Goal: Task Accomplishment & Management: Manage account settings

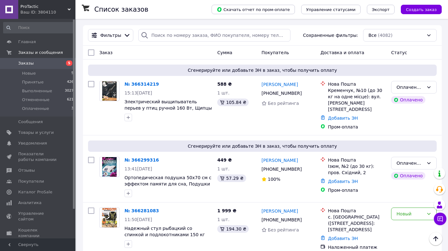
scroll to position [114, 0]
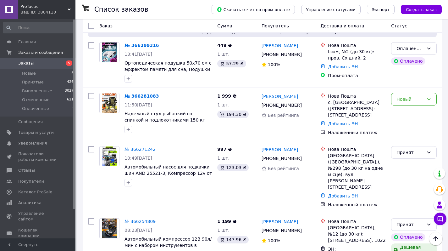
click at [28, 62] on span "Заказы" at bounding box center [25, 63] width 15 height 6
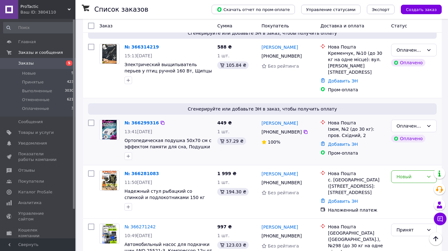
scroll to position [53, 0]
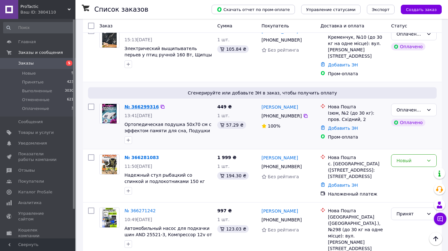
click at [143, 104] on link "№ 366299316" at bounding box center [142, 106] width 34 height 5
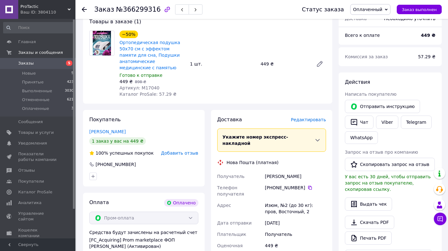
scroll to position [223, 0]
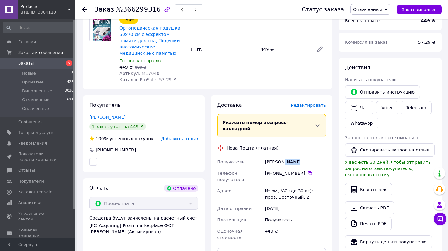
drag, startPoint x: 282, startPoint y: 154, endPoint x: 299, endPoint y: 154, distance: 17.3
click at [299, 156] on div "Лутчин Вадим" at bounding box center [296, 161] width 64 height 11
copy div "Вадим"
drag, startPoint x: 265, startPoint y: 155, endPoint x: 279, endPoint y: 154, distance: 13.8
click at [279, 156] on div "Лутчин Вадим" at bounding box center [296, 161] width 64 height 11
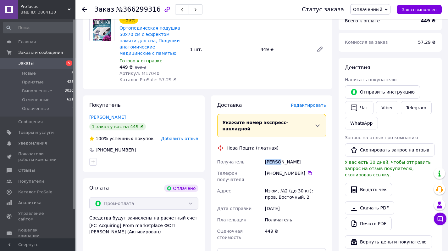
copy div "Лутчин"
click at [309, 170] on icon at bounding box center [310, 172] width 5 height 5
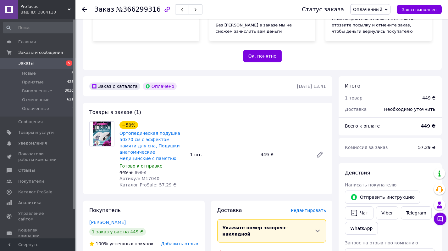
scroll to position [0, 0]
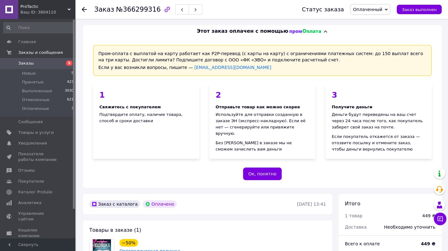
click at [386, 9] on span "Оплаченный" at bounding box center [370, 9] width 40 height 11
click at [375, 21] on li "Принят" at bounding box center [371, 21] width 40 height 9
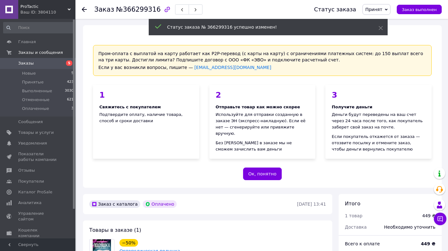
click at [26, 64] on span "Заказы" at bounding box center [25, 63] width 15 height 6
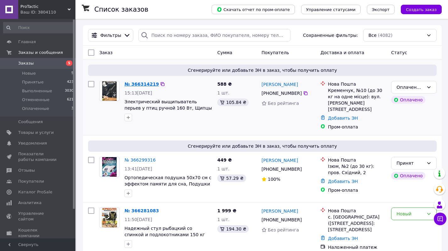
click at [141, 84] on link "№ 366314219" at bounding box center [142, 83] width 34 height 5
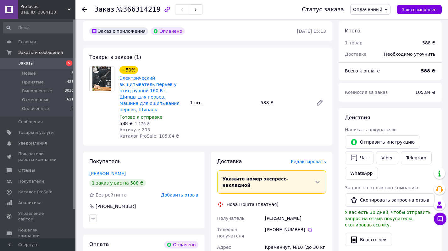
scroll to position [247, 0]
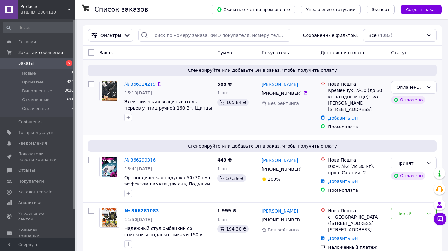
click at [138, 84] on link "№ 366314219" at bounding box center [140, 83] width 31 height 5
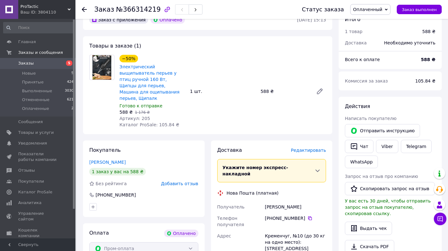
scroll to position [254, 0]
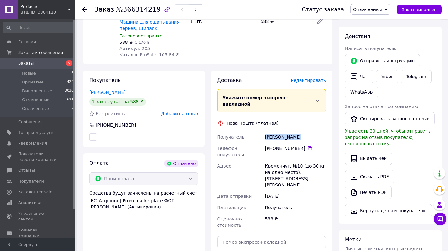
drag, startPoint x: 265, startPoint y: 123, endPoint x: 303, endPoint y: 121, distance: 37.5
click at [303, 131] on div "Кормош Лариса" at bounding box center [296, 136] width 64 height 11
copy div "Кормош Лариса"
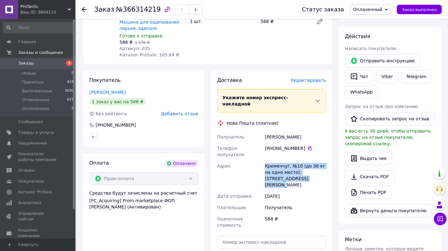
drag, startPoint x: 264, startPoint y: 146, endPoint x: 301, endPoint y: 156, distance: 37.9
click at [301, 160] on div "Кременчуг, №10 (до 30 кг на одно место): ул. Ивана Приходько, 42а" at bounding box center [296, 175] width 64 height 30
copy div "Кременчуг, №10 (до 30 кг на одно место): ул. Ивана Приходько, 42а"
click at [310, 146] on icon at bounding box center [310, 148] width 5 height 5
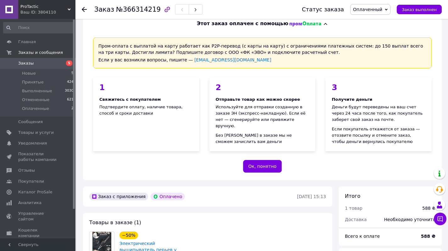
click at [375, 9] on span "Оплаченный" at bounding box center [367, 9] width 29 height 5
click at [378, 21] on li "Принят" at bounding box center [371, 21] width 40 height 9
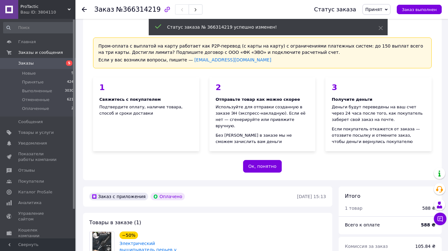
click at [25, 63] on span "Заказы" at bounding box center [25, 63] width 15 height 6
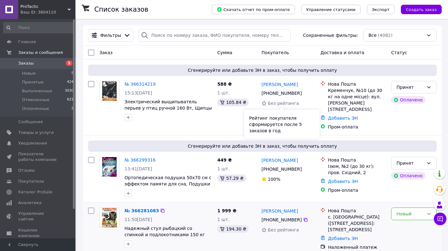
scroll to position [99, 0]
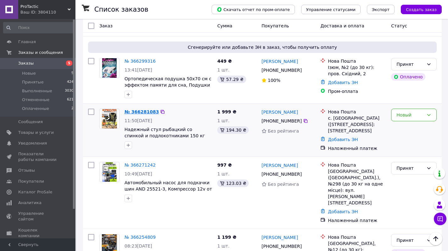
click at [141, 109] on link "№ 366281083" at bounding box center [142, 111] width 34 height 5
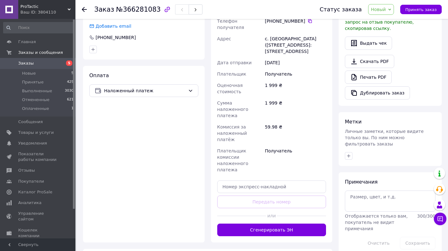
scroll to position [212, 0]
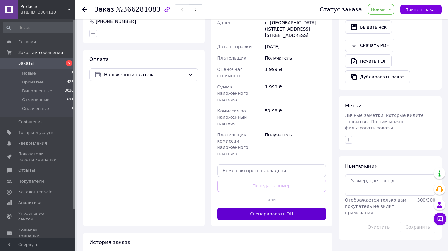
click at [299, 207] on button "Сгенерировать ЭН" at bounding box center [271, 213] width 109 height 13
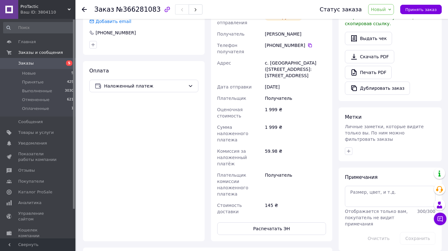
scroll to position [119, 0]
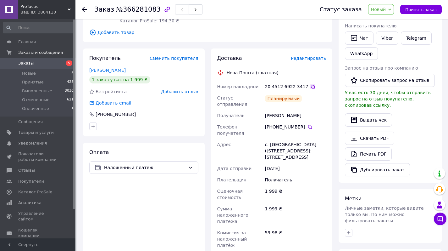
click at [311, 85] on icon at bounding box center [313, 87] width 4 height 4
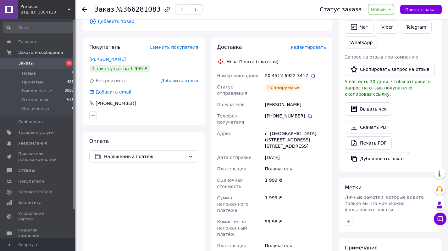
scroll to position [253, 0]
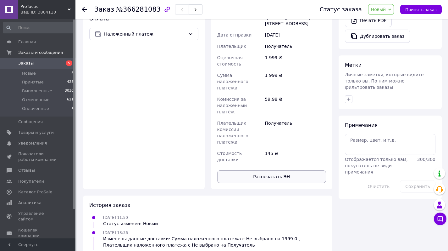
click at [287, 170] on button "Распечатать ЭН" at bounding box center [271, 176] width 109 height 13
click at [414, 7] on span "Принять заказ" at bounding box center [420, 9] width 31 height 5
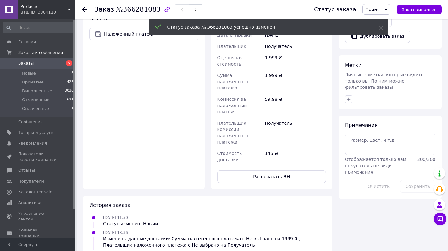
click at [23, 61] on span "Заказы" at bounding box center [25, 63] width 15 height 6
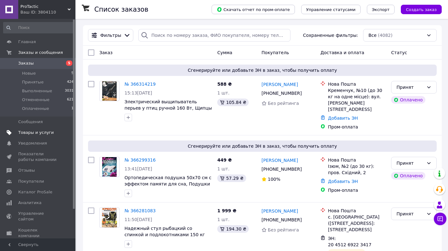
click at [23, 130] on span "Товары и услуги" at bounding box center [36, 133] width 36 height 6
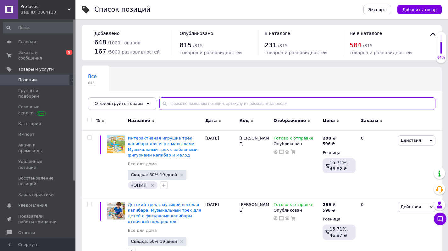
click at [211, 103] on input "text" at bounding box center [297, 103] width 276 height 13
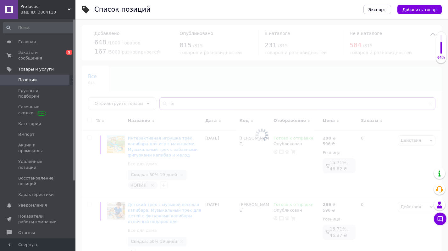
type input "в"
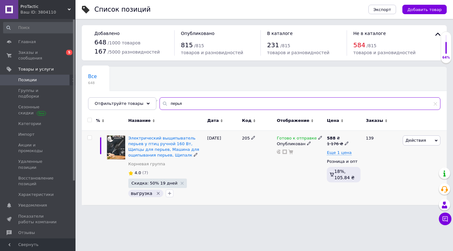
type input "перья"
click at [318, 137] on use at bounding box center [319, 137] width 3 height 3
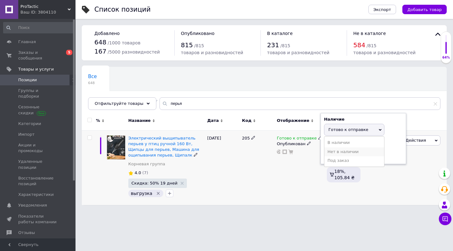
click at [342, 151] on li "Нет в наличии" at bounding box center [354, 151] width 60 height 9
click at [244, 185] on div "205" at bounding box center [257, 167] width 35 height 75
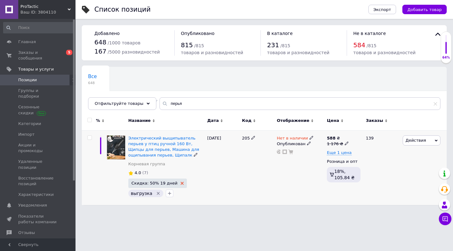
click at [180, 183] on icon at bounding box center [181, 182] width 3 height 3
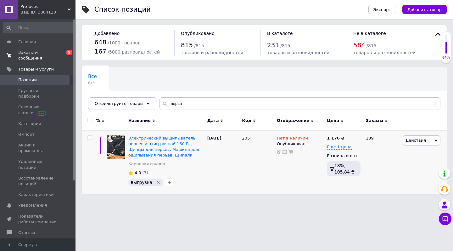
click at [28, 56] on span "Заказы и сообщения" at bounding box center [38, 55] width 40 height 11
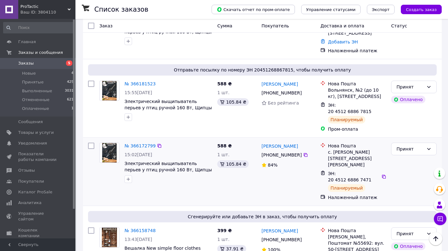
scroll to position [474, 0]
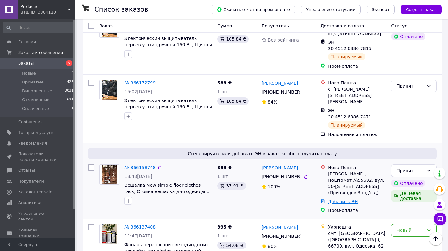
click at [346, 199] on link "Добавить ЭН" at bounding box center [343, 201] width 30 height 5
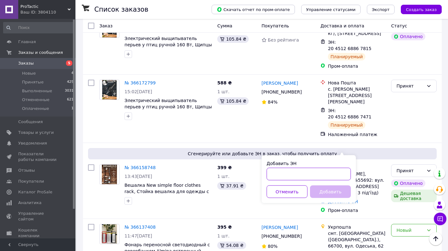
click at [308, 170] on input "Добавить ЭН" at bounding box center [309, 174] width 84 height 13
paste input "20451269035796"
type input "20451269035796"
click at [326, 191] on button "Добавить" at bounding box center [330, 191] width 41 height 13
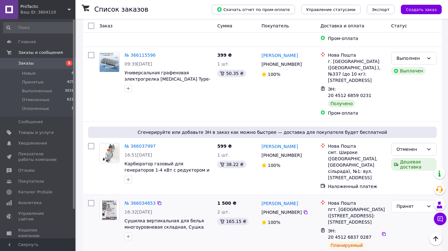
scroll to position [874, 0]
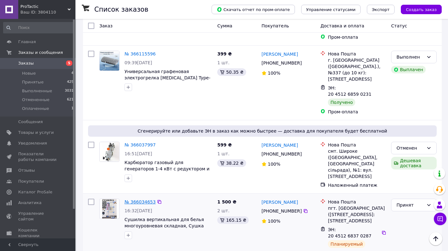
click at [147, 199] on link "№ 366034653" at bounding box center [140, 201] width 31 height 5
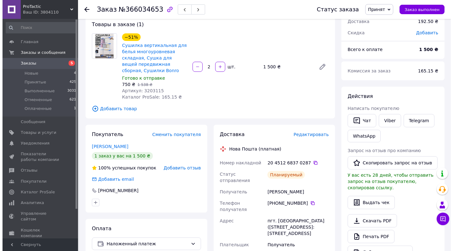
scroll to position [54, 0]
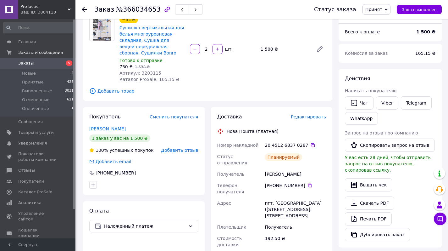
click at [316, 117] on span "Редактировать" at bounding box center [308, 116] width 35 height 5
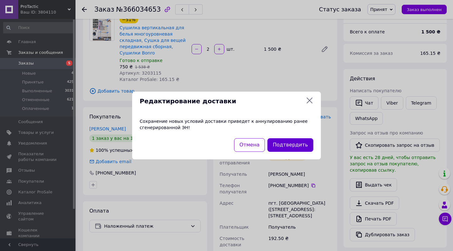
click at [287, 142] on button "Подтвердить" at bounding box center [290, 145] width 46 height 14
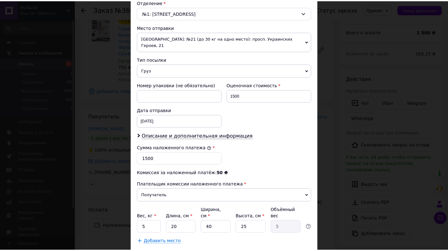
scroll to position [222, 0]
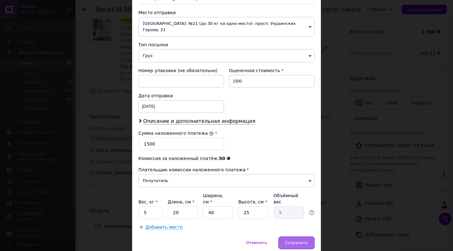
click at [296, 240] on span "Сохранить" at bounding box center [296, 242] width 23 height 5
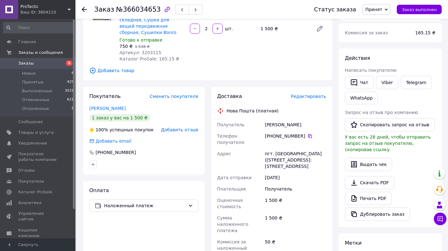
scroll to position [157, 0]
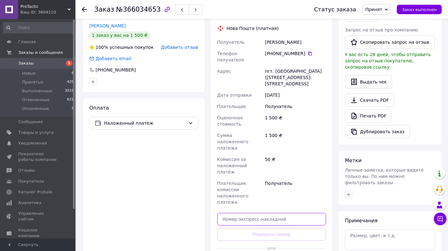
click at [278, 213] on input "text" at bounding box center [271, 219] width 109 height 13
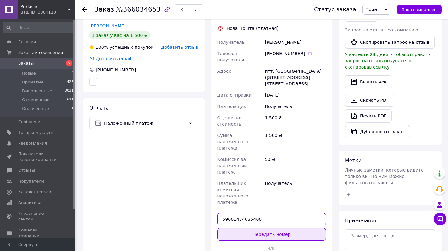
type input "59001474635400"
click at [294, 228] on button "Передать номер" at bounding box center [271, 234] width 109 height 13
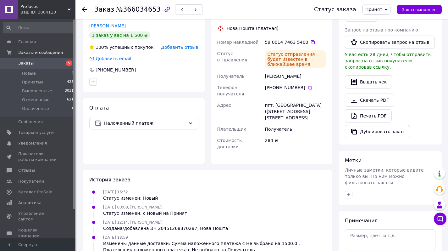
click at [28, 64] on span "Заказы" at bounding box center [25, 63] width 15 height 6
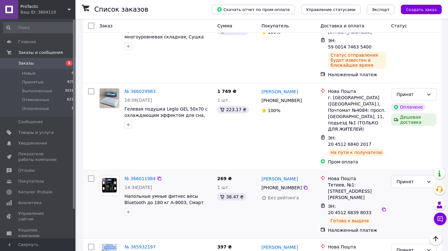
scroll to position [1085, 0]
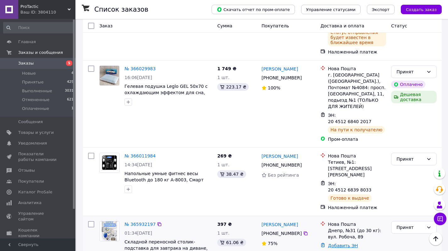
click at [346, 243] on link "Добавить ЭН" at bounding box center [343, 245] width 30 height 5
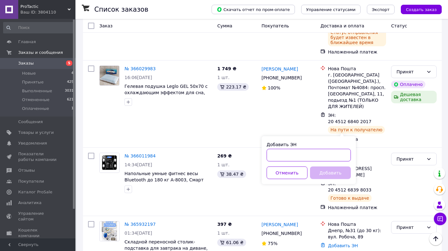
click at [313, 153] on input "Добавить ЭН" at bounding box center [309, 155] width 84 height 13
paste input "20451268897866"
type input "20451268897866"
click at [334, 171] on button "Добавить" at bounding box center [330, 172] width 41 height 13
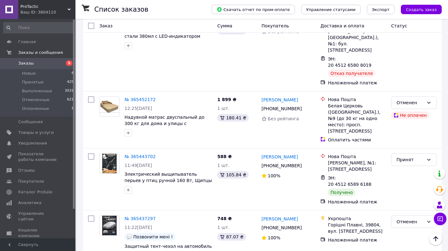
scroll to position [4396, 0]
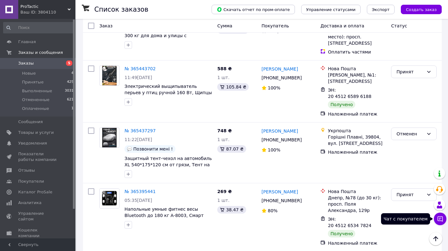
click at [440, 218] on icon at bounding box center [440, 218] width 5 height 5
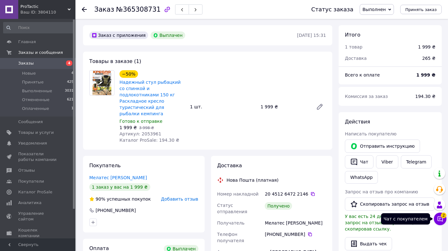
click at [441, 216] on span "2" at bounding box center [444, 215] width 6 height 6
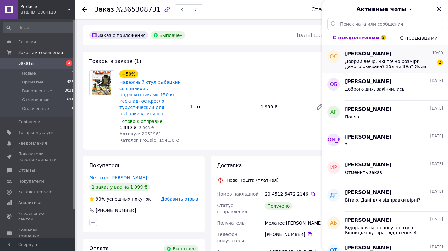
click at [401, 64] on span "Добрий вечір. Якi точно розміри даного рюкзака? 35л чи 39л? Який найбільший мaє…" at bounding box center [389, 64] width 89 height 10
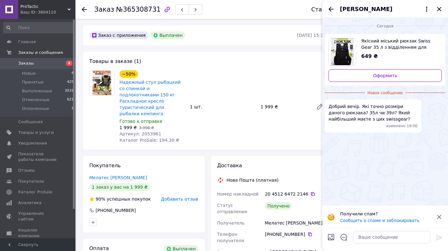
click at [439, 218] on icon at bounding box center [440, 217] width 8 height 8
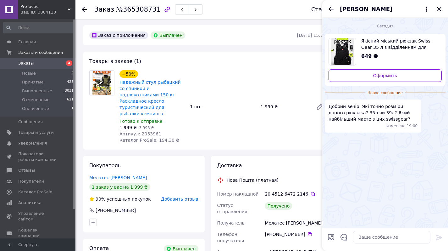
click at [375, 41] on span "Якісний міський рюкзак Swiss Gear 35 л з відділенням для ноутбука, Туристичний …" at bounding box center [398, 44] width 75 height 13
click at [369, 235] on textarea at bounding box center [391, 236] width 77 height 13
type textarea "доброго вечора"
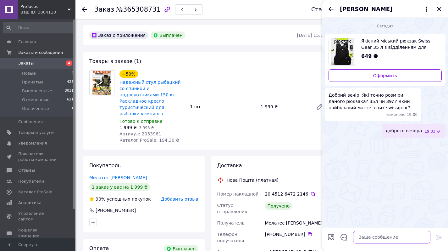
click at [386, 238] on textarea at bounding box center [391, 236] width 77 height 13
type textarea "35 літрів, в описі помилились"
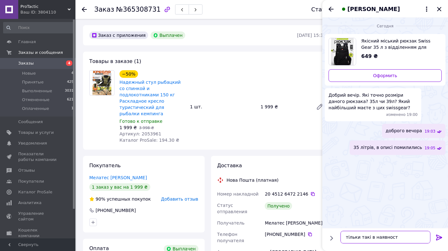
type textarea "тільки такі в наявності"
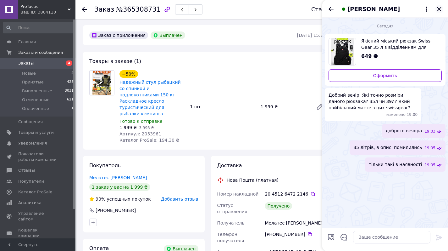
click at [440, 7] on icon "Закрыть" at bounding box center [440, 9] width 8 height 8
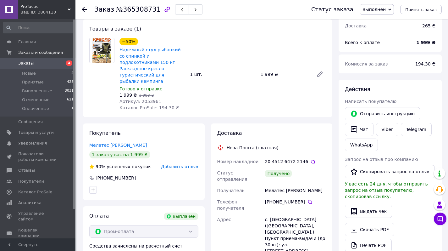
scroll to position [97, 0]
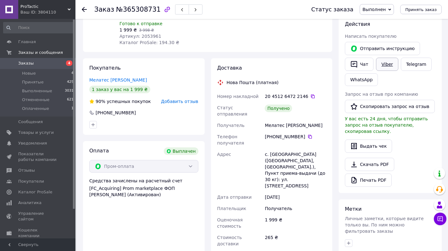
click at [390, 64] on link "Viber" at bounding box center [387, 64] width 22 height 13
click at [366, 79] on link "WhatsApp" at bounding box center [361, 79] width 33 height 13
click at [410, 64] on link "Telegram" at bounding box center [416, 64] width 31 height 13
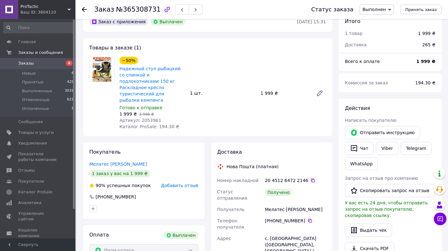
scroll to position [0, 0]
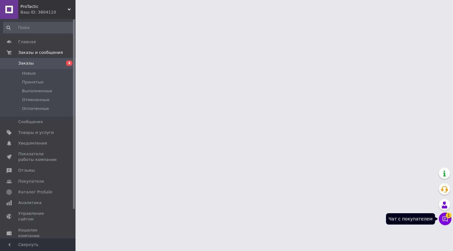
click at [445, 219] on button "Чат с покупателем 1" at bounding box center [445, 218] width 13 height 13
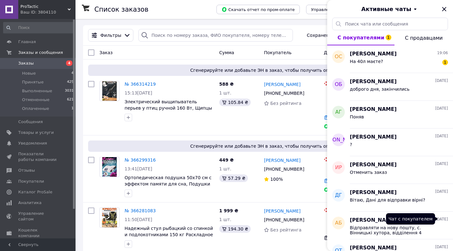
click at [441, 218] on span "07.10.2025" at bounding box center [441, 218] width 13 height 5
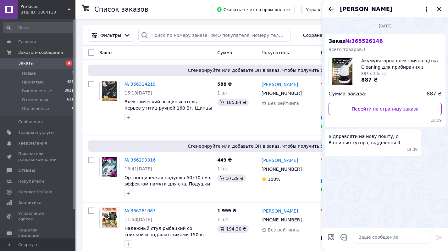
click at [328, 9] on icon "Назад" at bounding box center [331, 9] width 8 height 8
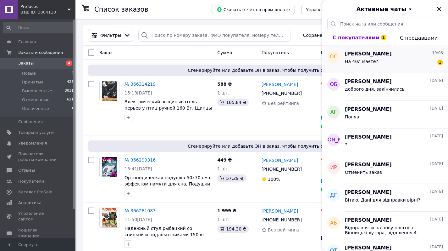
click at [398, 63] on div "На 40л маєте? 1" at bounding box center [394, 63] width 98 height 10
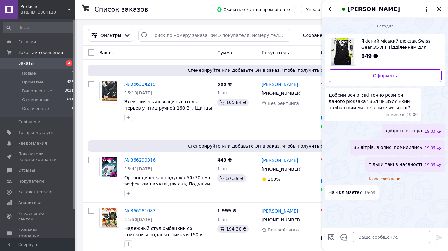
click at [373, 235] on textarea at bounding box center [391, 236] width 77 height 13
type textarea "саме такої фірми немає"
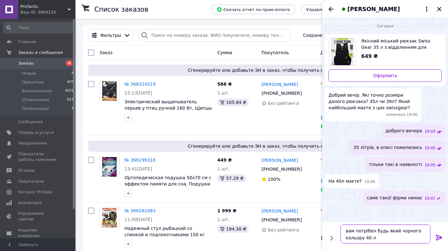
type textarea "вам потрібен будь який чорного кольору 40 л?"
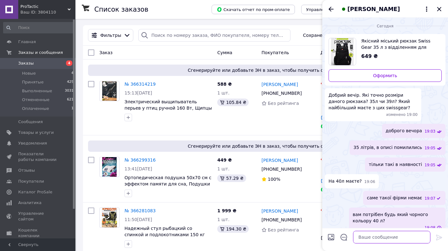
scroll to position [8, 0]
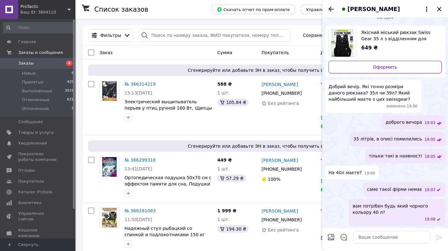
click at [333, 9] on icon "Назад" at bounding box center [331, 9] width 5 height 5
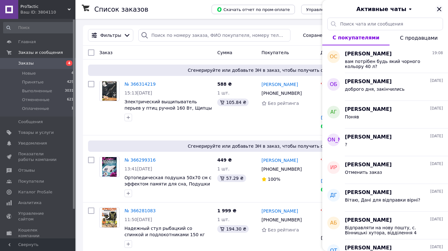
click at [440, 9] on icon "Закрыть" at bounding box center [439, 9] width 4 height 4
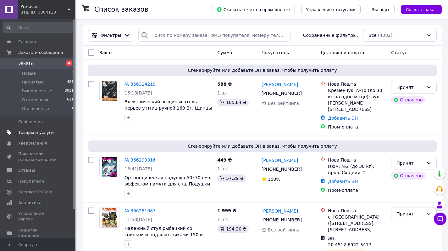
click at [31, 133] on span "Товары и услуги" at bounding box center [36, 133] width 36 height 6
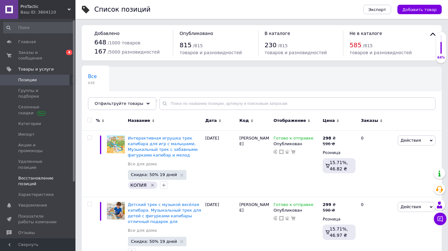
scroll to position [5, 0]
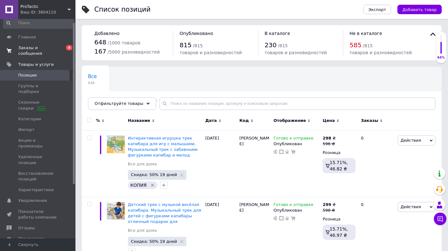
click at [30, 48] on span "Заказы и сообщения" at bounding box center [38, 50] width 40 height 11
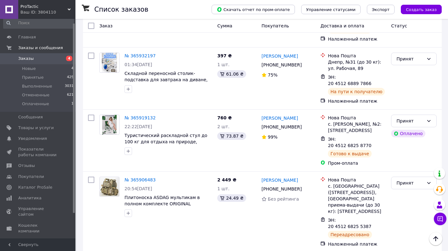
scroll to position [1233, 0]
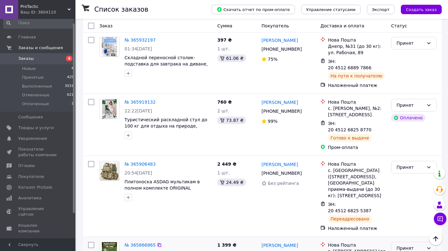
click at [420, 244] on div "Принят" at bounding box center [410, 247] width 27 height 7
click at [413, 135] on li "Выполнен" at bounding box center [413, 132] width 45 height 11
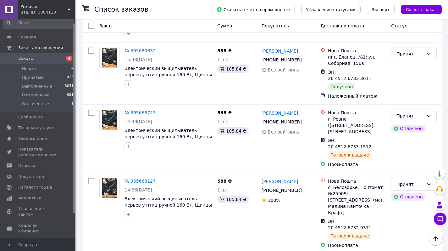
scroll to position [2139, 0]
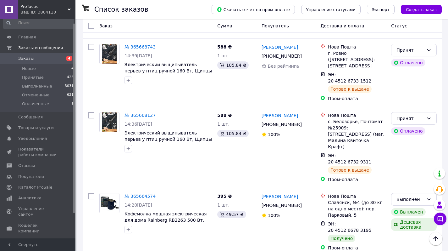
click at [405, 153] on li "Выполнен" at bounding box center [413, 151] width 45 height 11
click at [443, 219] on button "Чат с покупателем 1" at bounding box center [440, 218] width 13 height 13
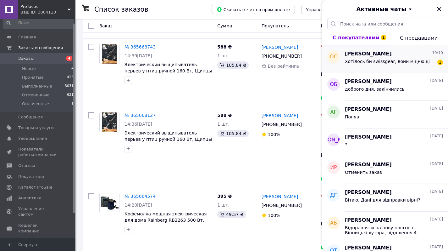
click at [403, 64] on div "Хотілoсь би swissgear, вони міцнющі" at bounding box center [387, 63] width 85 height 9
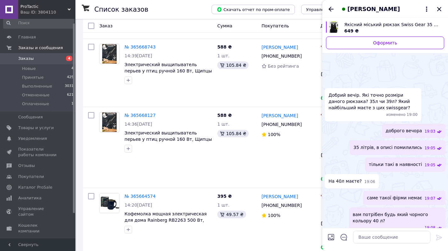
scroll to position [43, 0]
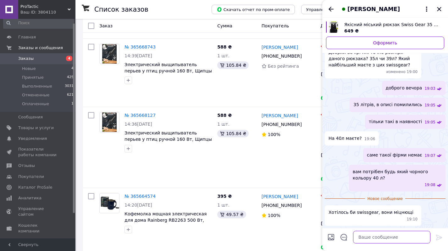
click at [373, 236] on textarea at bounding box center [391, 236] width 77 height 13
drag, startPoint x: 355, startPoint y: 212, endPoint x: 374, endPoint y: 213, distance: 18.9
click at [374, 213] on span "Хотілoсь би swissgear, вони міцнющі" at bounding box center [371, 212] width 85 height 6
copy span "swissgear"
click at [369, 240] on textarea at bounding box center [391, 236] width 77 height 13
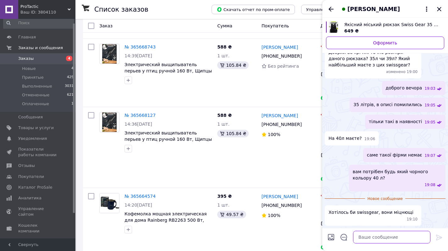
paste textarea "swissgear"
type textarea "swissgear тільки такий"
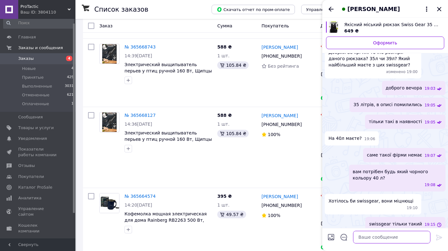
scroll to position [32, 0]
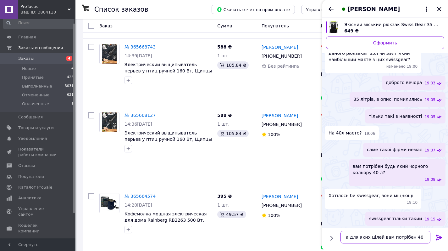
type textarea "а для яких цілей вам потрібен 40 л?"
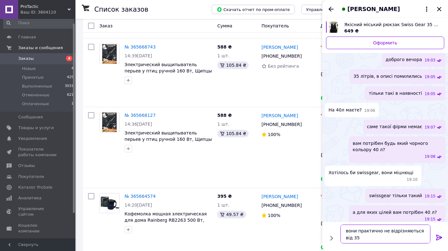
type textarea "вони практично не відрізняються від 35 л"
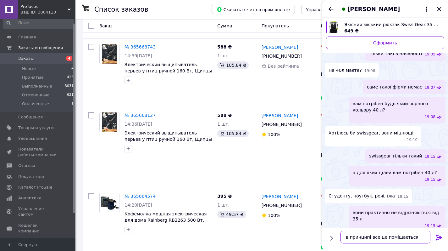
type textarea "в принципі все це поміщається туди"
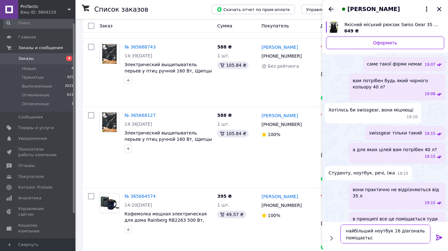
type textarea "найбільший ноутбук 16 діагональ поміщається"
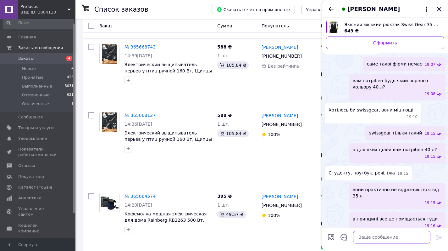
scroll to position [147, 0]
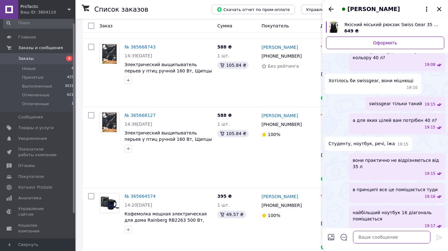
click at [375, 237] on textarea at bounding box center [391, 236] width 77 height 13
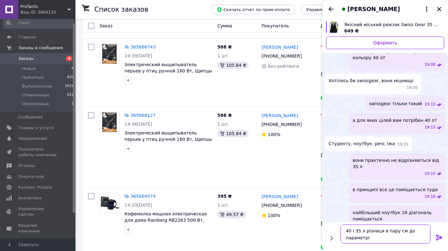
type textarea "40 і 35 л різниця в пару см до параметрів"
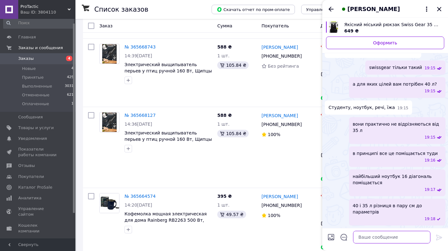
scroll to position [170, 0]
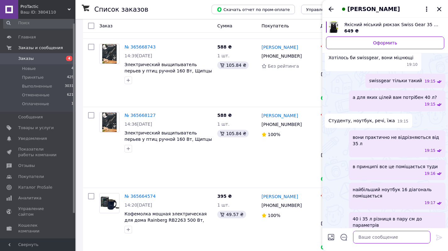
click at [375, 237] on textarea at bounding box center [391, 236] width 77 height 13
click at [440, 9] on icon "Закрыть" at bounding box center [439, 9] width 4 height 4
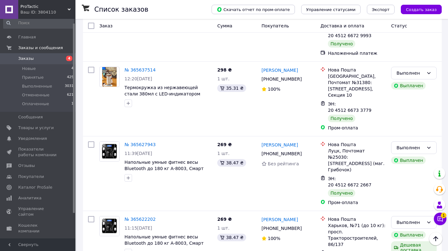
scroll to position [2491, 0]
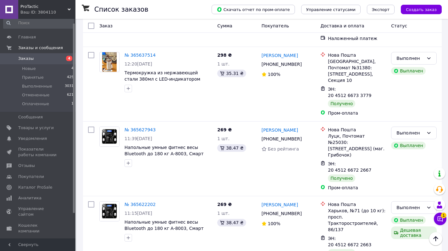
click at [402, 180] on li "Выполнен" at bounding box center [413, 180] width 45 height 11
click at [443, 220] on button "Чат с покупателем" at bounding box center [440, 218] width 13 height 13
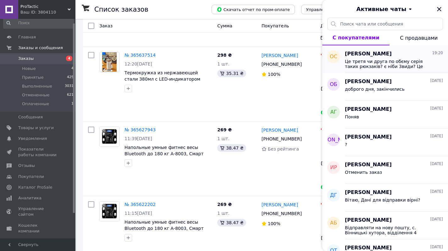
click at [380, 62] on span "Це третя чи друга по обєму серія таких рюкзаків? є ніби 3види? Це виробник Кита…" at bounding box center [389, 64] width 89 height 10
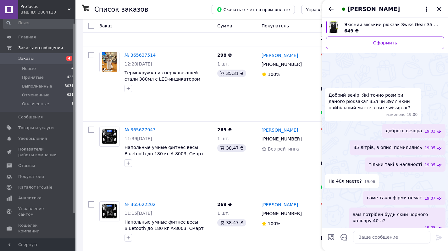
scroll to position [221, 0]
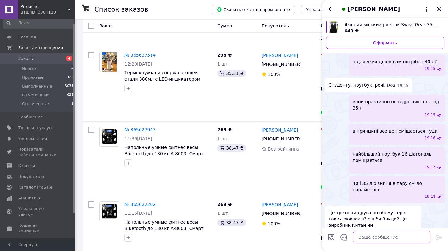
click at [371, 236] on textarea at bounding box center [391, 236] width 77 height 13
type textarea "к"
type textarea "здається навіть більше"
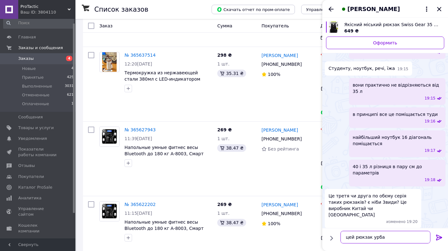
type textarea "цей [PERSON_NAME]"
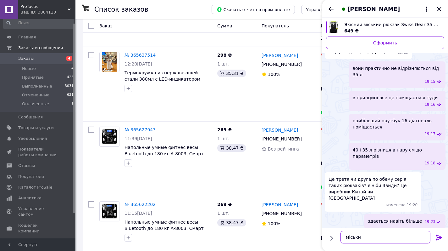
type textarea "міський"
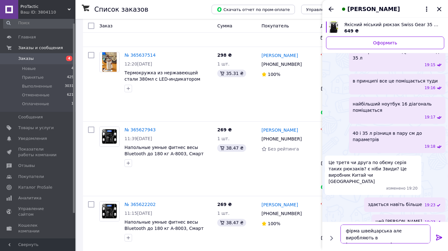
type textarea "фірма швейцарська але виробляють в [GEOGRAPHIC_DATA]"
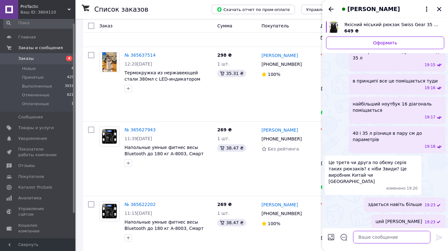
scroll to position [285, 0]
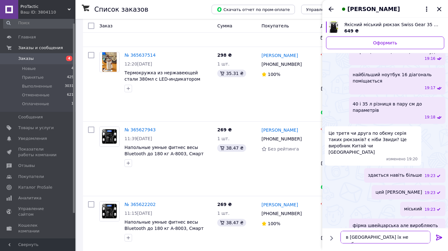
type textarea "в [GEOGRAPHIC_DATA] їх не роблять"
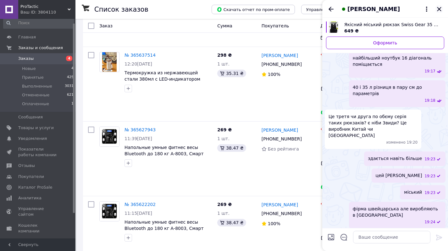
click at [440, 9] on icon "Закрыть" at bounding box center [440, 9] width 8 height 8
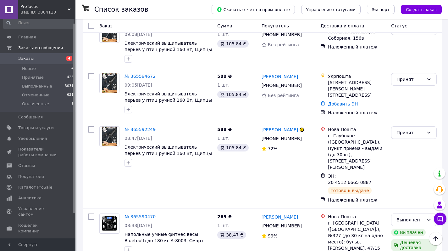
scroll to position [2989, 0]
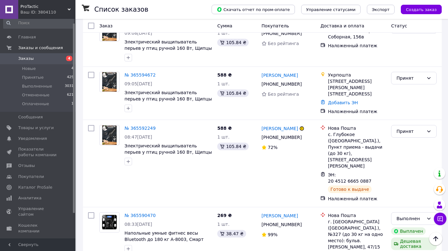
click at [408, 130] on li "Выполнен" at bounding box center [413, 130] width 45 height 11
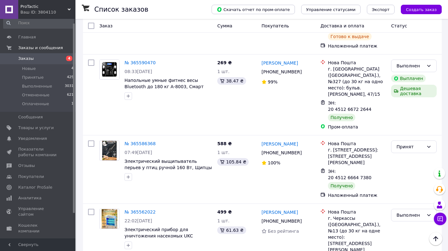
scroll to position [3161, 0]
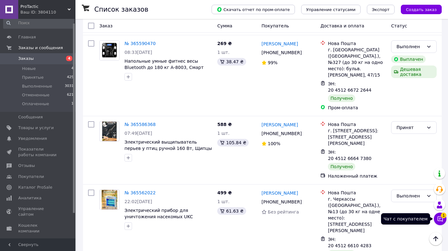
click at [440, 216] on icon at bounding box center [440, 218] width 5 height 5
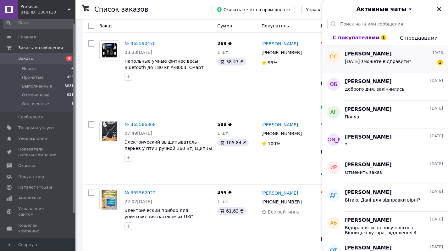
click at [421, 58] on div "Завтра зможете відправити? 1" at bounding box center [394, 63] width 98 height 10
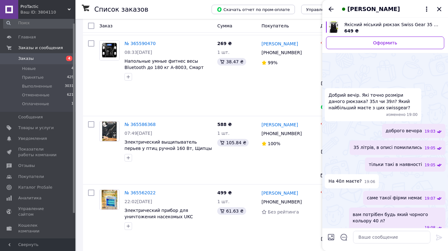
scroll to position [345, 0]
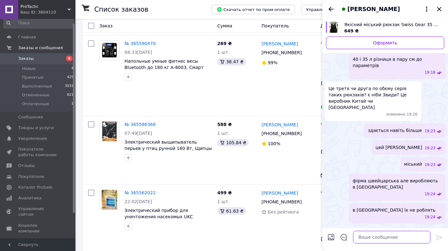
click at [371, 237] on textarea at bounding box center [391, 236] width 77 height 13
type textarea "відправка 1-2 дні"
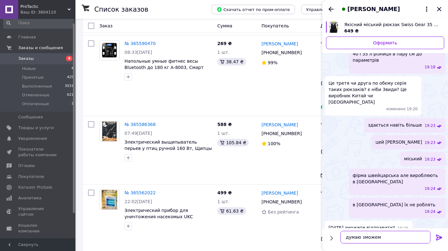
type textarea "думаю зможемо"
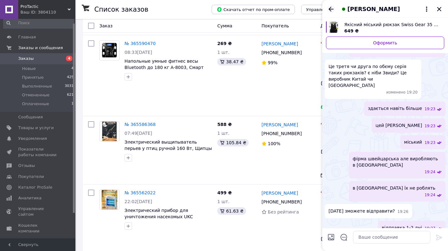
click at [331, 9] on icon "Назад" at bounding box center [331, 9] width 5 height 5
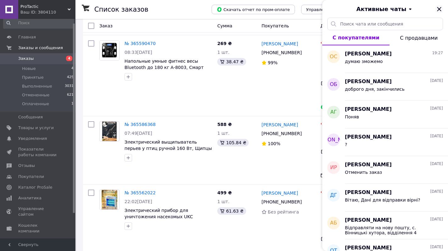
click at [439, 9] on icon "Закрыть" at bounding box center [439, 9] width 4 height 4
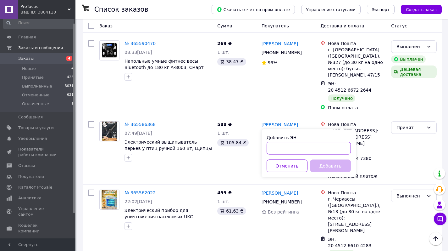
click at [296, 149] on input "Добавить ЭН" at bounding box center [309, 148] width 84 height 13
paste input "0505382920168"
type input "0505382920168"
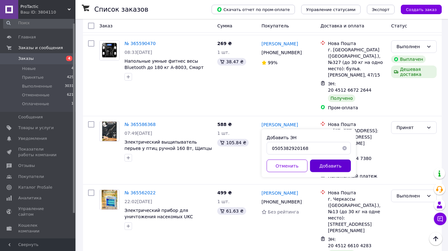
click at [328, 163] on button "Добавить" at bounding box center [330, 165] width 41 height 13
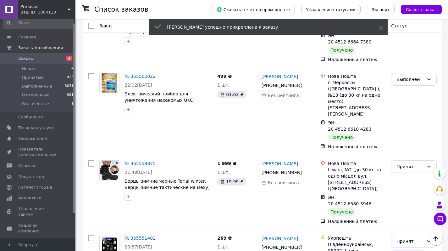
scroll to position [3259, 0]
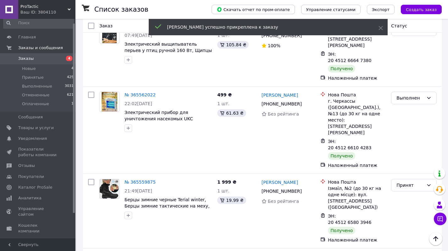
click at [402, 69] on li "Выполнен" at bounding box center [413, 69] width 45 height 11
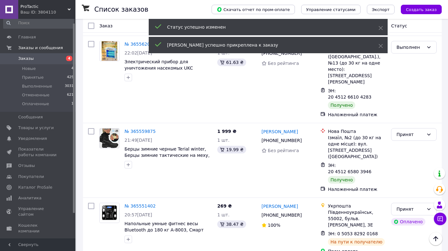
scroll to position [3343, 0]
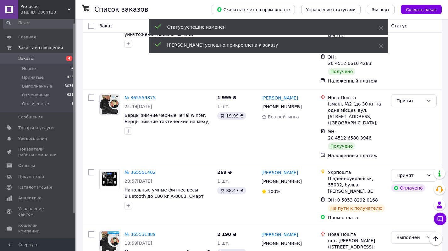
click at [410, 150] on li "Выполнен" at bounding box center [413, 149] width 45 height 11
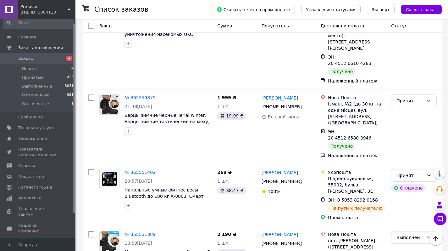
scroll to position [3378, 0]
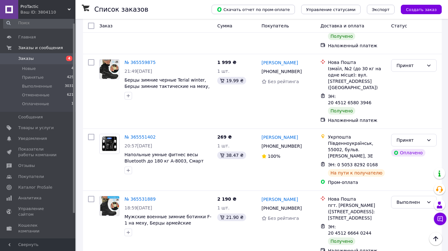
click at [408, 171] on li "Выполнен" at bounding box center [413, 169] width 45 height 11
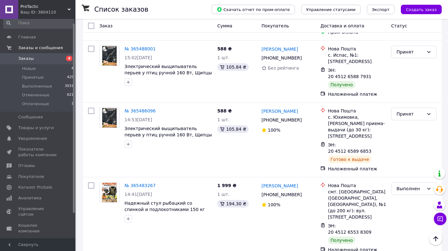
scroll to position [4055, 0]
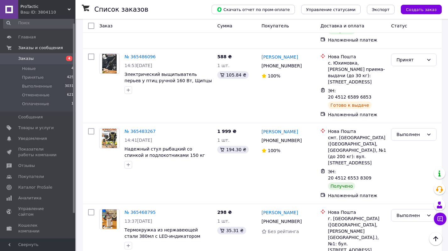
click at [407, 111] on li "Выполнен" at bounding box center [413, 112] width 45 height 11
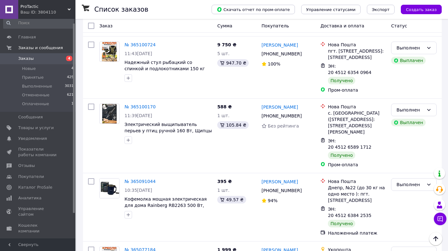
scroll to position [6068, 0]
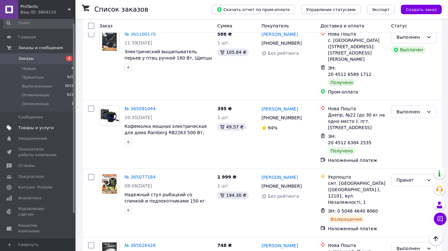
click at [35, 129] on span "Товары и услуги" at bounding box center [36, 128] width 36 height 6
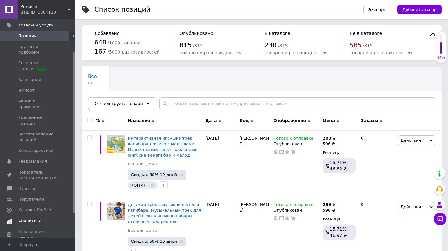
click at [32, 218] on span "Аналитика" at bounding box center [29, 221] width 23 height 6
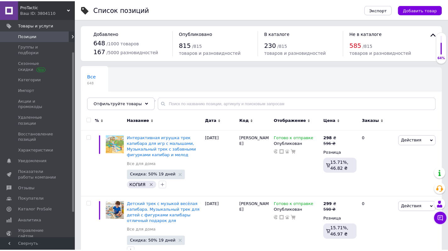
scroll to position [41, 0]
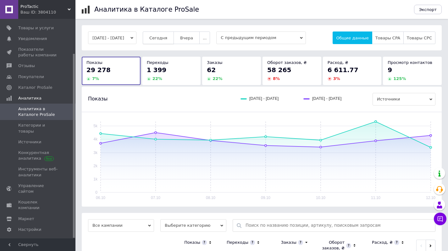
click at [166, 36] on span "Сегодня" at bounding box center [158, 38] width 18 height 5
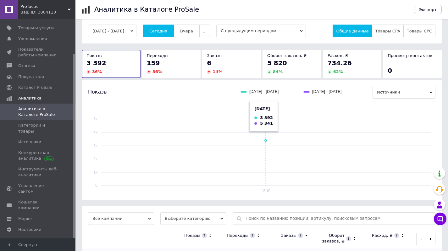
scroll to position [44, 0]
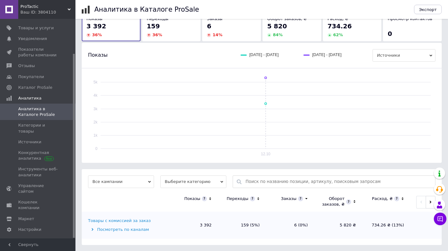
click at [124, 221] on div "Товары с комиссией за заказ" at bounding box center [119, 221] width 63 height 6
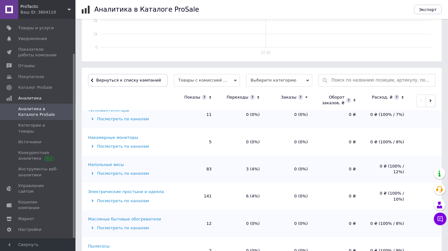
scroll to position [803, 0]
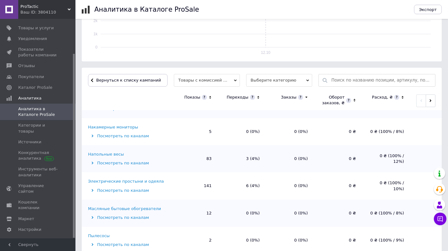
click at [136, 178] on div "Электрические простыни и одеяла" at bounding box center [126, 181] width 76 height 6
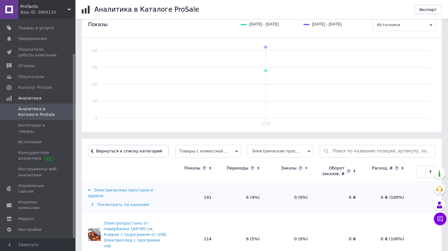
scroll to position [132, 0]
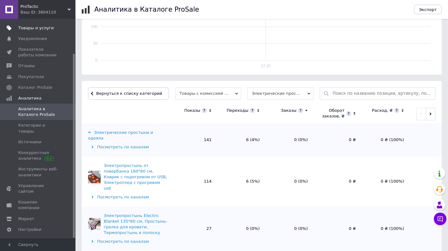
click at [38, 28] on span "Товары и услуги" at bounding box center [36, 28] width 36 height 6
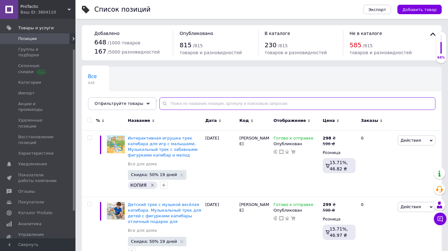
click at [208, 105] on input "text" at bounding box center [297, 103] width 276 height 13
type input "є"
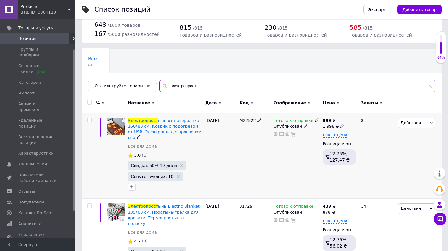
scroll to position [51, 0]
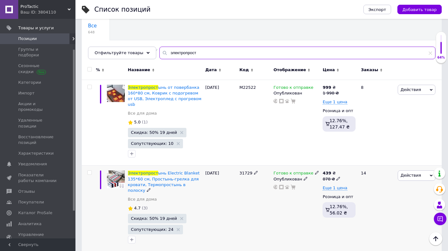
type input "электропрост"
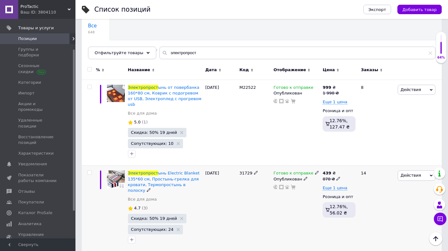
click at [337, 176] on icon at bounding box center [338, 178] width 4 height 4
click at [353, 163] on input "878" at bounding box center [369, 169] width 48 height 13
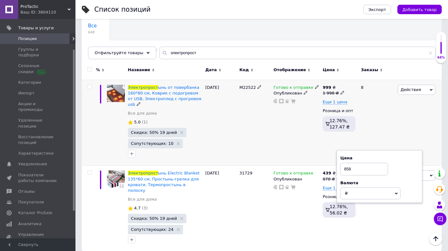
scroll to position [45, 0]
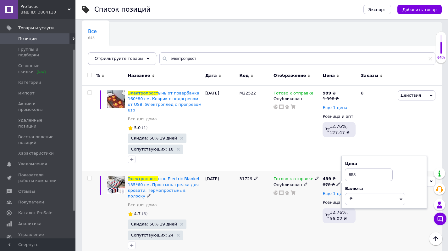
type input "858"
click at [383, 213] on div "14" at bounding box center [376, 214] width 39 height 86
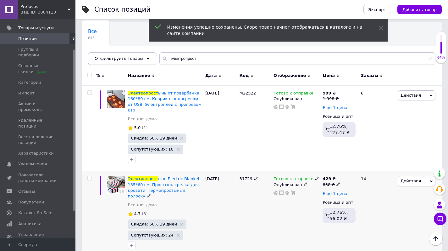
scroll to position [51, 0]
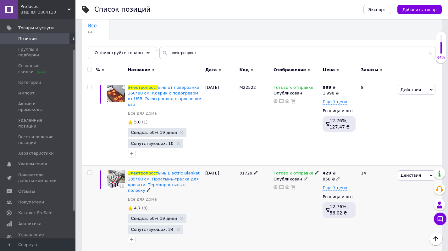
click at [338, 176] on use at bounding box center [337, 177] width 3 height 3
click at [354, 163] on input "858" at bounding box center [369, 169] width 48 height 13
type input "848"
click at [394, 214] on div "14" at bounding box center [376, 208] width 39 height 86
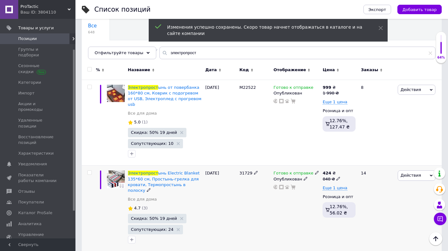
click at [337, 176] on icon at bounding box center [338, 178] width 4 height 4
click at [354, 163] on input "848" at bounding box center [369, 169] width 48 height 13
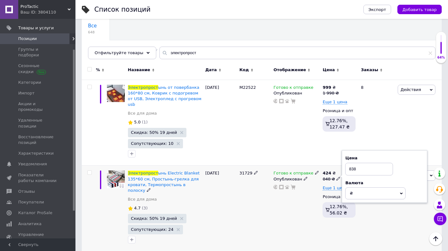
type input "838"
click at [380, 204] on div "14" at bounding box center [376, 208] width 39 height 86
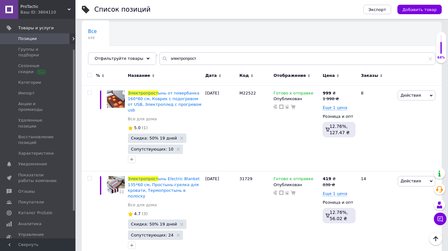
click at [35, 36] on span "Позиции" at bounding box center [27, 39] width 19 height 6
click at [34, 40] on span "Позиции" at bounding box center [27, 39] width 19 height 6
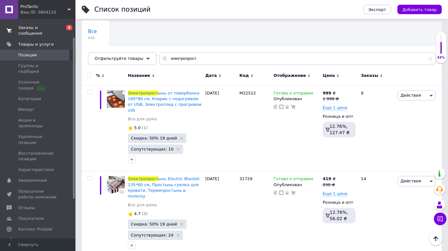
click at [34, 32] on span "Заказы и сообщения" at bounding box center [38, 30] width 40 height 11
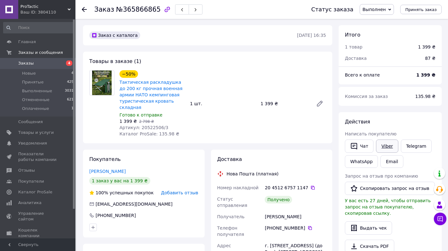
click at [389, 148] on link "Viber" at bounding box center [387, 145] width 22 height 13
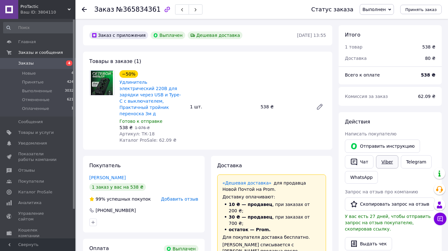
click at [389, 166] on link "Viber" at bounding box center [387, 161] width 22 height 13
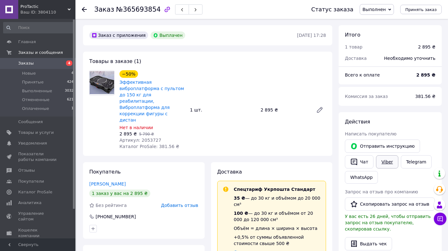
click at [391, 163] on link "Viber" at bounding box center [387, 161] width 22 height 13
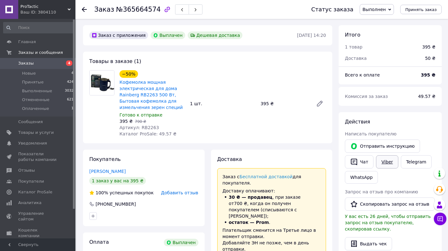
click at [391, 160] on link "Viber" at bounding box center [387, 161] width 22 height 13
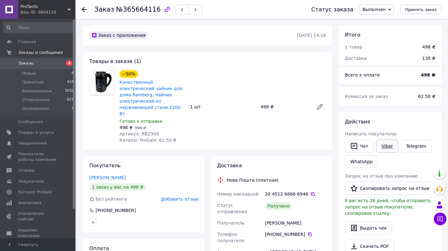
click at [388, 143] on link "Viber" at bounding box center [387, 145] width 22 height 13
click at [379, 184] on button "Скопировать запрос на отзыв" at bounding box center [390, 187] width 90 height 13
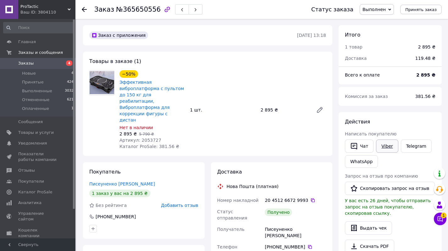
click at [387, 147] on link "Viber" at bounding box center [387, 145] width 22 height 13
click at [393, 146] on link "Viber" at bounding box center [387, 145] width 22 height 13
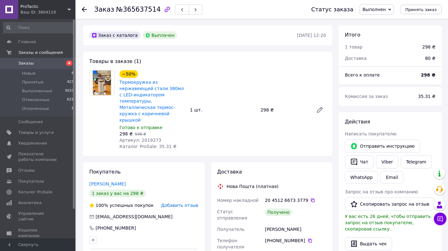
scroll to position [39, 0]
click at [389, 164] on link "Viber" at bounding box center [387, 161] width 22 height 13
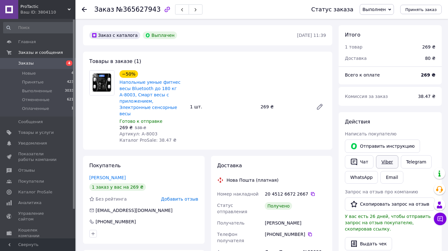
click at [390, 162] on link "Viber" at bounding box center [387, 161] width 22 height 13
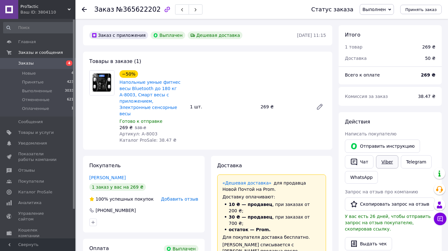
click at [387, 161] on link "Viber" at bounding box center [387, 161] width 22 height 13
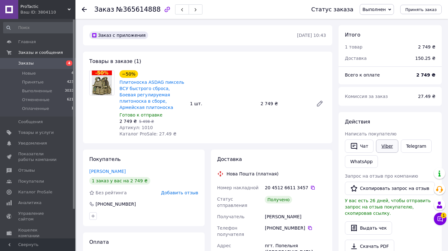
click at [392, 147] on link "Viber" at bounding box center [387, 145] width 22 height 13
click at [440, 219] on icon at bounding box center [440, 218] width 5 height 5
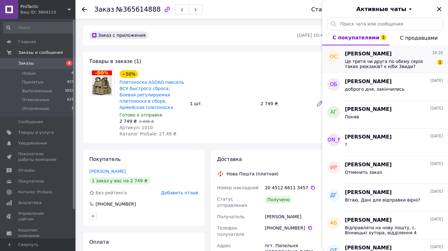
click at [396, 60] on span "Це третя чи друга по обєму серія таких рюкзаків? є ніби 3види?" at bounding box center [389, 64] width 89 height 10
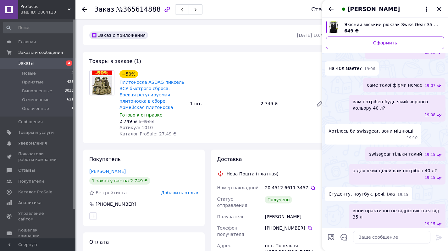
scroll to position [95, 0]
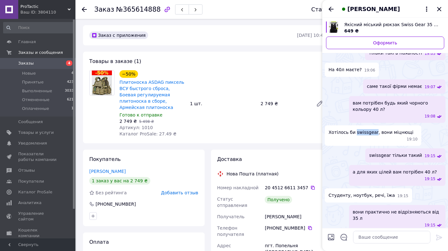
drag, startPoint x: 355, startPoint y: 132, endPoint x: 375, endPoint y: 133, distance: 20.1
click at [375, 133] on span "Хотілoсь би swissgear, вони міцнющі" at bounding box center [371, 132] width 85 height 6
copy span "swissgear"
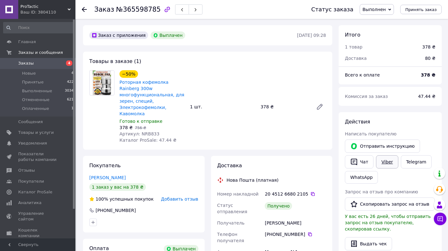
click at [384, 161] on link "Viber" at bounding box center [387, 161] width 22 height 13
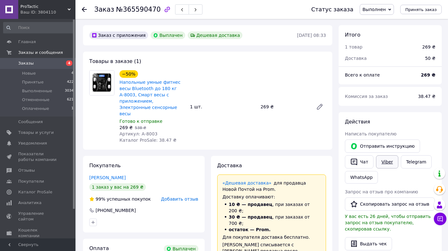
click at [388, 161] on link "Viber" at bounding box center [387, 161] width 22 height 13
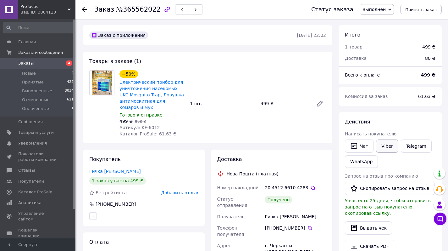
click at [386, 145] on link "Viber" at bounding box center [387, 145] width 22 height 13
click at [362, 161] on link "WhatsApp" at bounding box center [361, 161] width 33 height 13
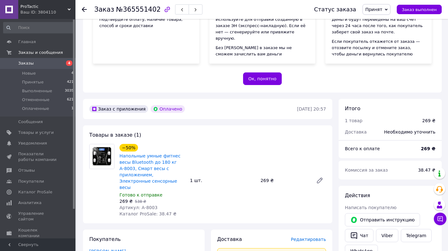
scroll to position [186, 0]
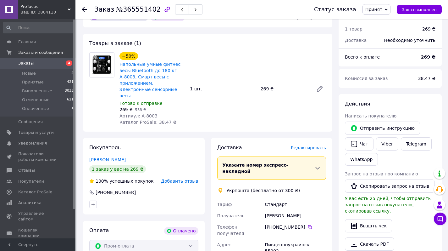
click at [382, 9] on span "Принят" at bounding box center [373, 9] width 17 height 5
click at [384, 22] on li "Выполнен" at bounding box center [379, 21] width 33 height 9
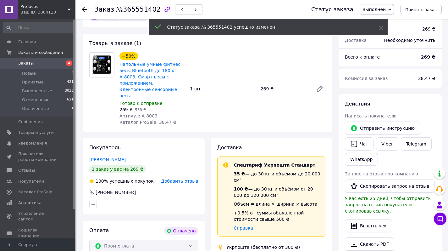
scroll to position [276, 0]
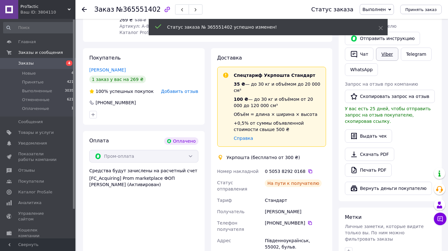
click at [389, 49] on link "Viber" at bounding box center [387, 53] width 22 height 13
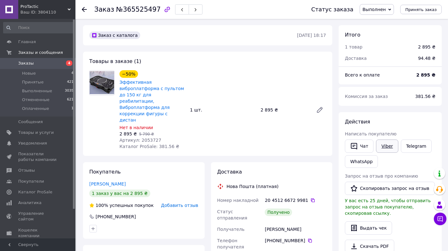
click at [391, 143] on link "Viber" at bounding box center [387, 145] width 22 height 13
click at [358, 161] on link "WhatsApp" at bounding box center [361, 161] width 33 height 13
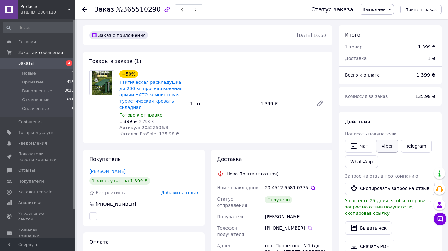
click at [385, 145] on link "Viber" at bounding box center [387, 145] width 22 height 13
click at [356, 161] on link "WhatsApp" at bounding box center [361, 161] width 33 height 13
click at [363, 144] on button "Чат" at bounding box center [359, 145] width 29 height 13
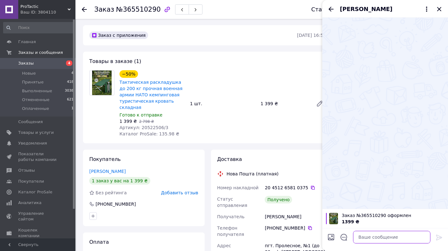
click at [368, 238] on textarea at bounding box center [391, 236] width 77 height 13
paste textarea "0505382920168"
type textarea "0505382920168"
click at [378, 236] on textarea "0505382920168" at bounding box center [386, 236] width 90 height 13
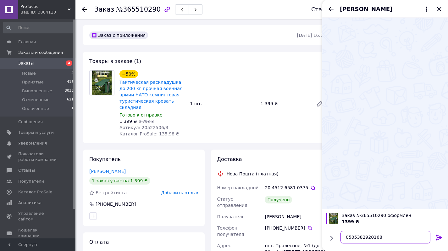
click at [378, 236] on textarea "0505382920168" at bounding box center [386, 236] width 90 height 13
paste textarea "Доброго вечора, бачили отримали посилку, усім задоволені?"
type textarea "Доброго вечора, бачили отримали посилку, усім задоволені?"
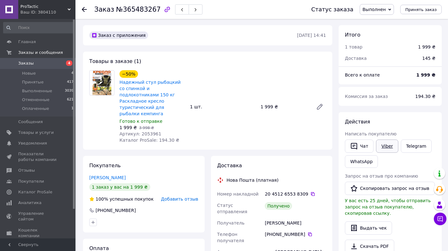
click at [389, 146] on link "Viber" at bounding box center [387, 145] width 22 height 13
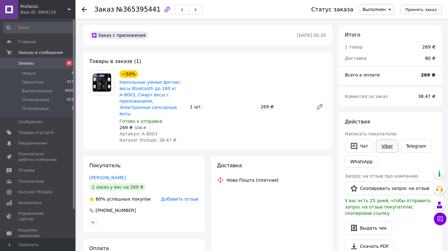
click at [391, 145] on link "Viber" at bounding box center [387, 145] width 22 height 13
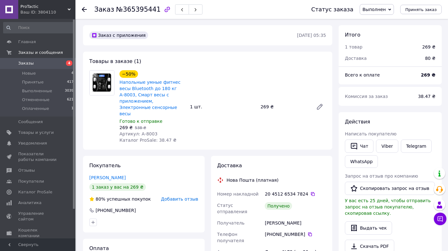
click at [25, 63] on span "Заказы" at bounding box center [25, 63] width 15 height 6
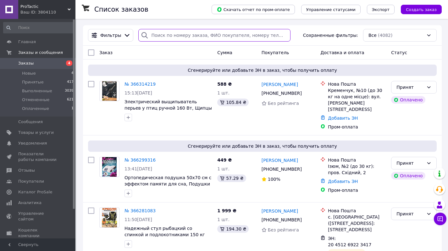
click at [199, 37] on input "search" at bounding box center [214, 35] width 152 height 13
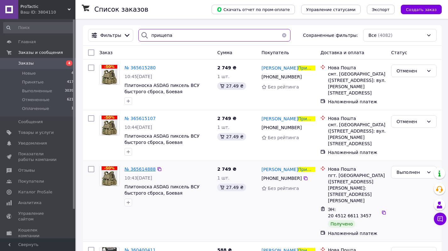
type input "прищепа"
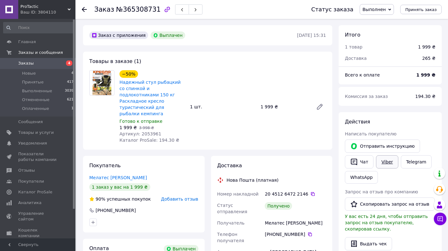
click at [386, 161] on link "Viber" at bounding box center [387, 161] width 22 height 13
click at [354, 175] on link "WhatsApp" at bounding box center [361, 177] width 33 height 13
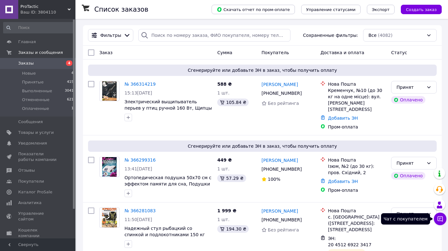
click at [438, 217] on icon at bounding box center [440, 218] width 5 height 5
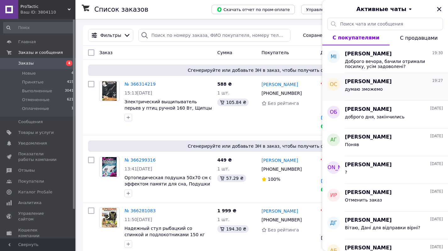
click at [392, 90] on div "думаю зможемо" at bounding box center [394, 90] width 98 height 10
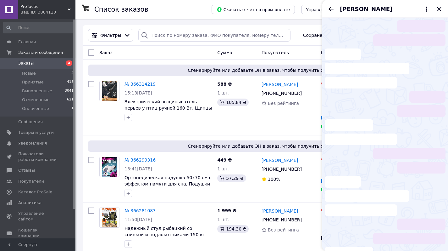
scroll to position [367, 0]
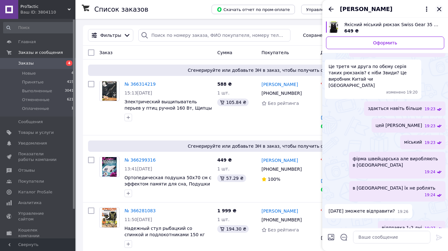
click at [440, 8] on icon "Закрыть" at bounding box center [439, 9] width 4 height 4
